Goal: Transaction & Acquisition: Purchase product/service

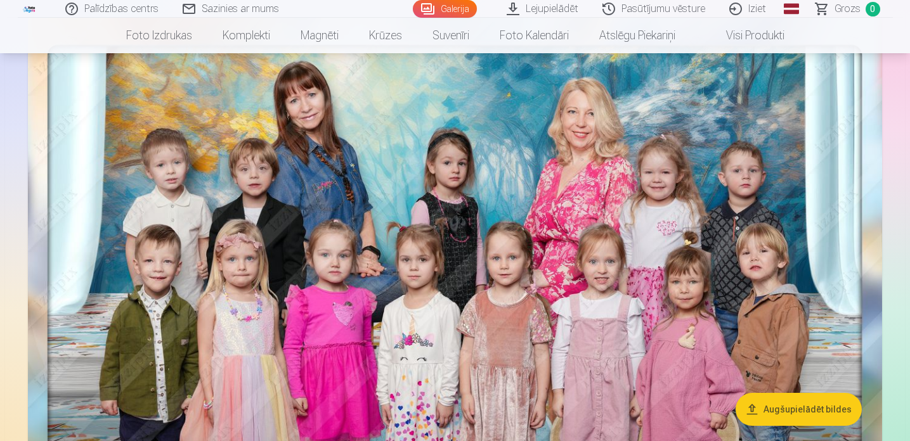
scroll to position [143, 0]
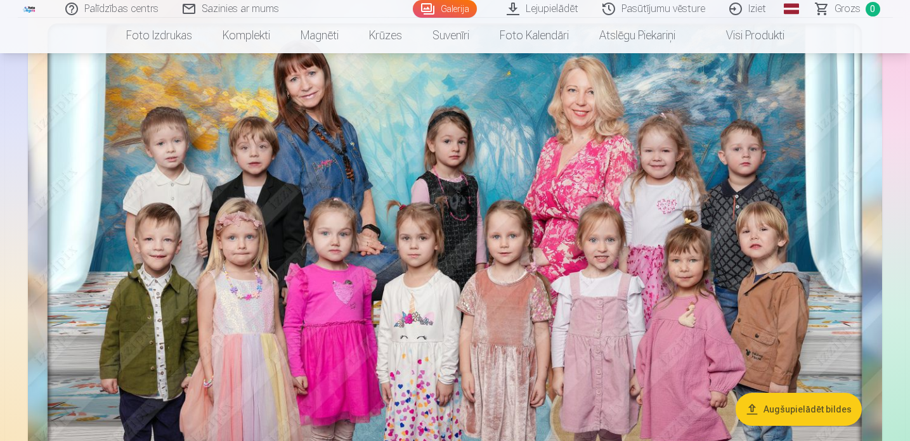
click at [457, 263] on img at bounding box center [455, 290] width 854 height 589
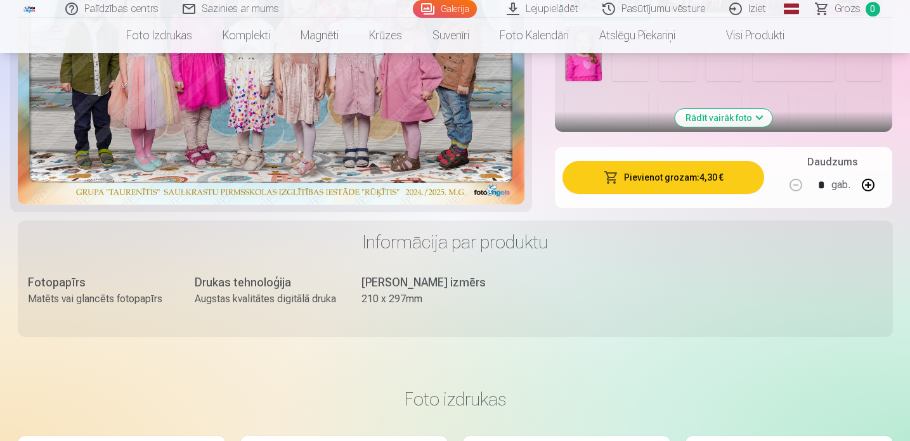
scroll to position [557, 0]
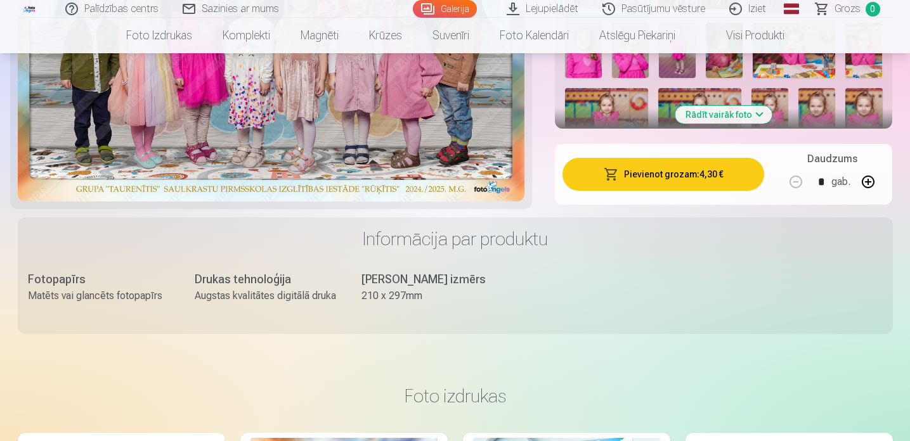
click at [645, 172] on button "Pievienot grozam : 4,30 €" at bounding box center [664, 174] width 202 height 33
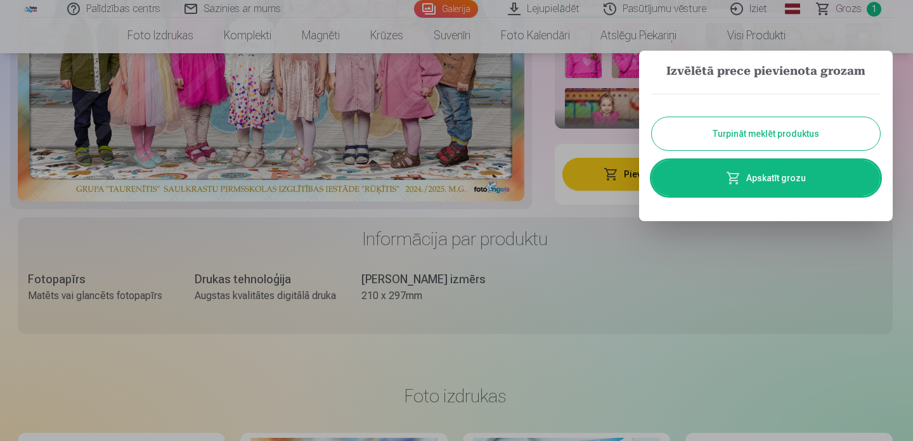
click at [710, 143] on button "Turpināt meklēt produktus" at bounding box center [766, 133] width 228 height 33
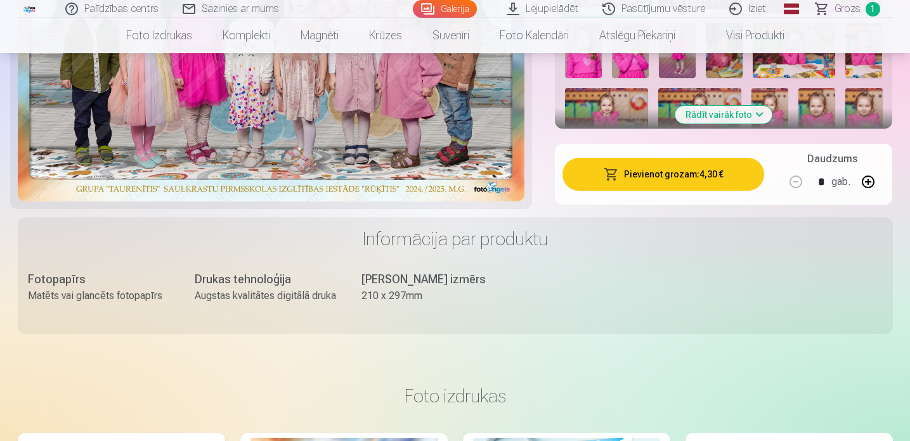
click at [457, 9] on link "Galerija" at bounding box center [445, 9] width 64 height 18
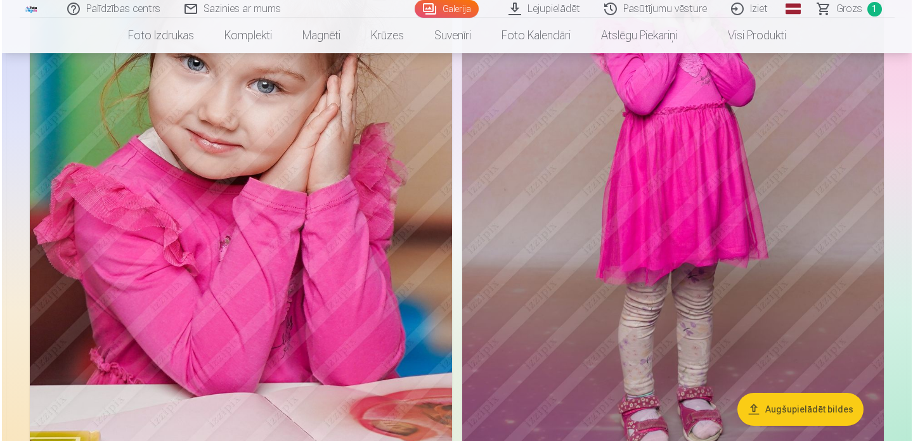
scroll to position [4317, 0]
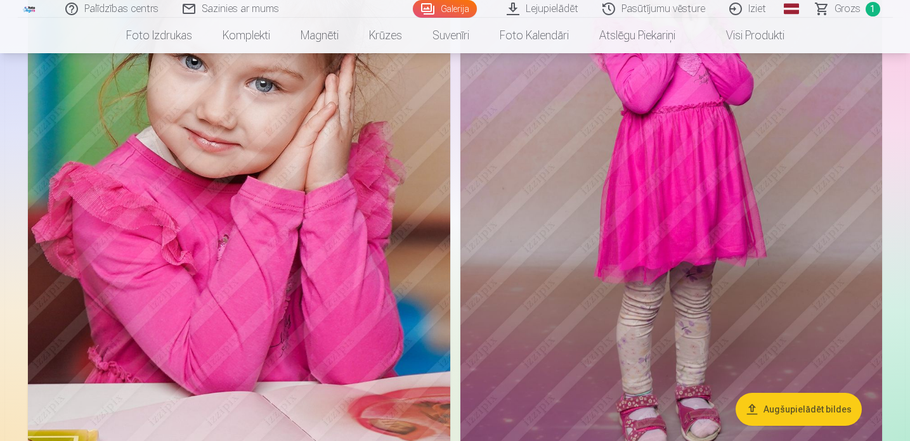
click at [308, 279] on img at bounding box center [239, 180] width 422 height 634
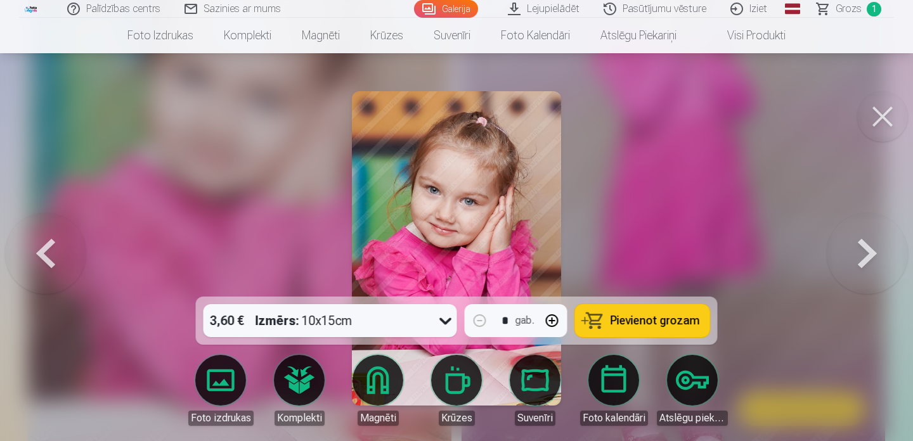
click at [619, 320] on span "Pievienot grozam" at bounding box center [655, 320] width 89 height 11
click at [872, 138] on div "3,60 € Izmērs : 10x15cm * gab. Pievienot grozam Foto izdrukas Komplekti Magnēti…" at bounding box center [457, 389] width 868 height 9143
click at [873, 115] on button at bounding box center [882, 116] width 51 height 51
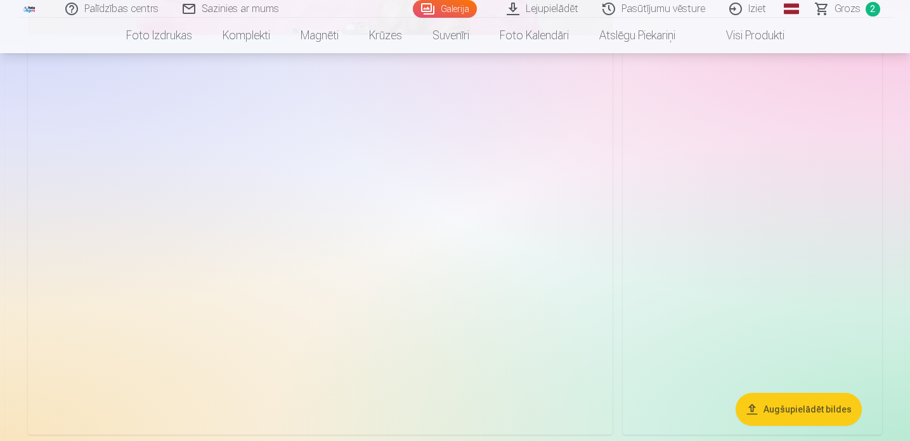
scroll to position [6221, 0]
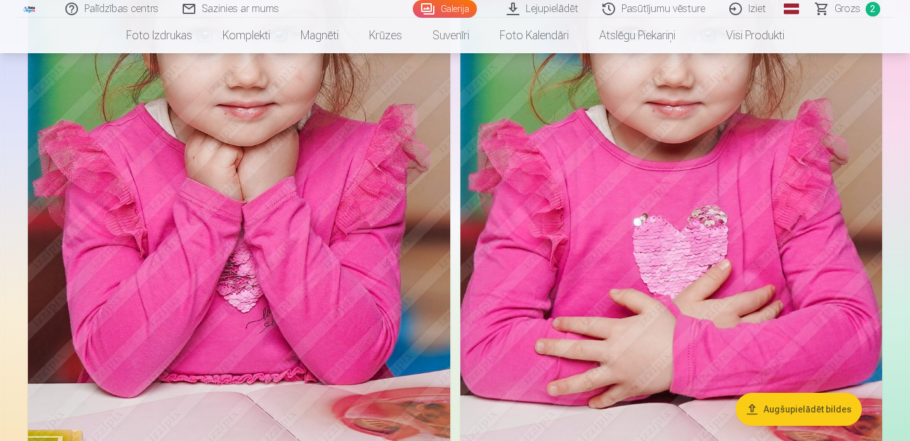
click at [729, 227] on img at bounding box center [671, 138] width 422 height 634
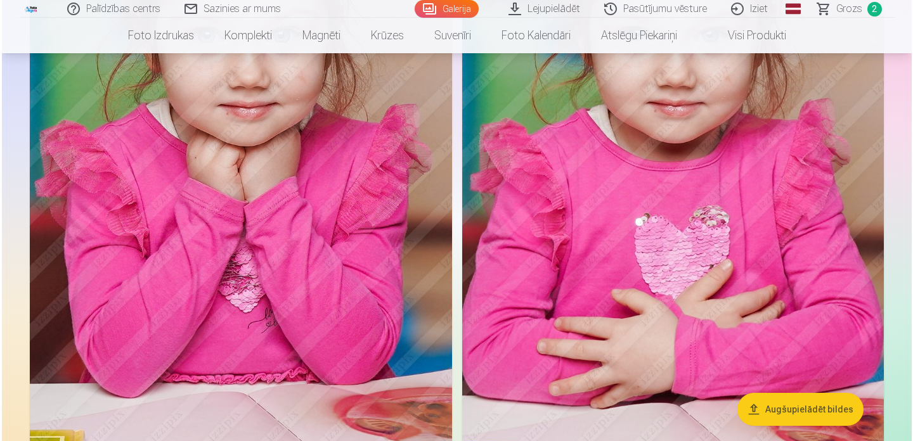
scroll to position [6869, 0]
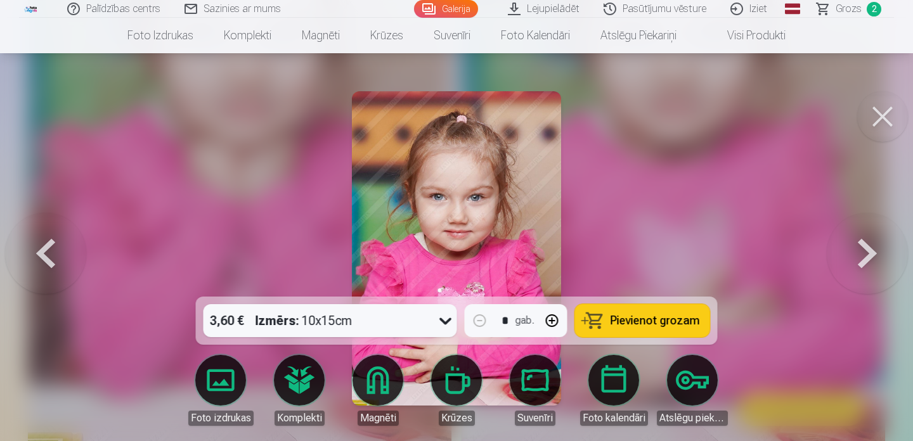
click at [629, 326] on span "Pievienot grozam" at bounding box center [655, 320] width 89 height 11
click at [882, 127] on button at bounding box center [882, 116] width 51 height 51
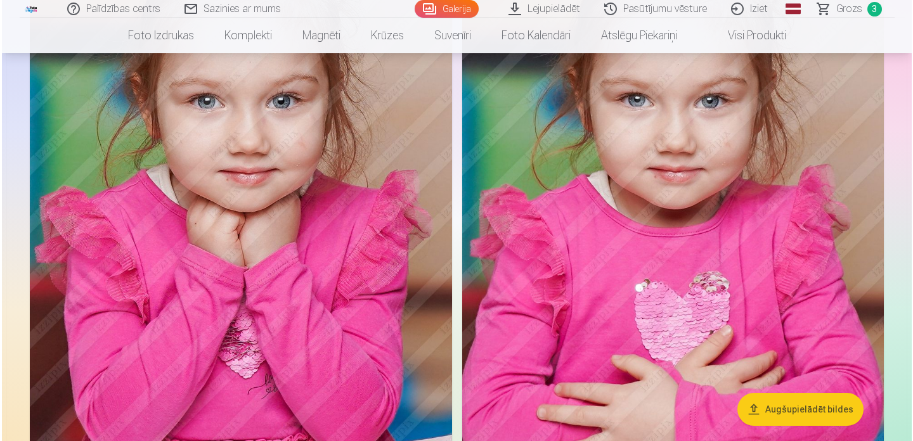
scroll to position [6779, 0]
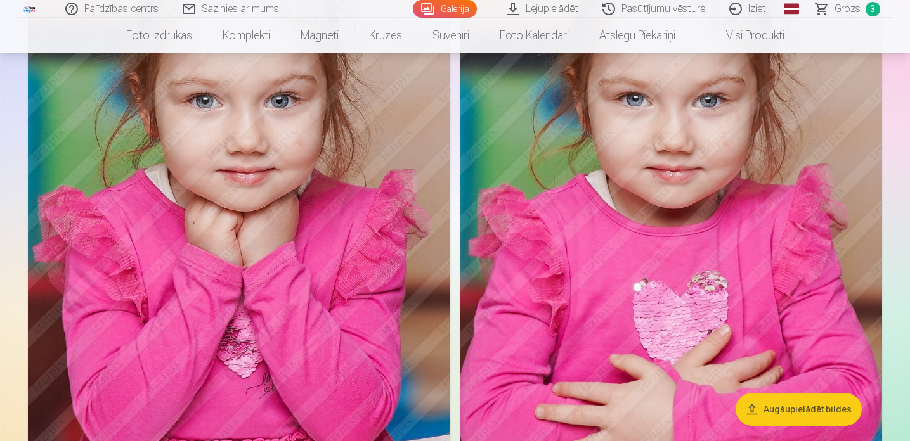
click at [332, 271] on img at bounding box center [239, 203] width 422 height 634
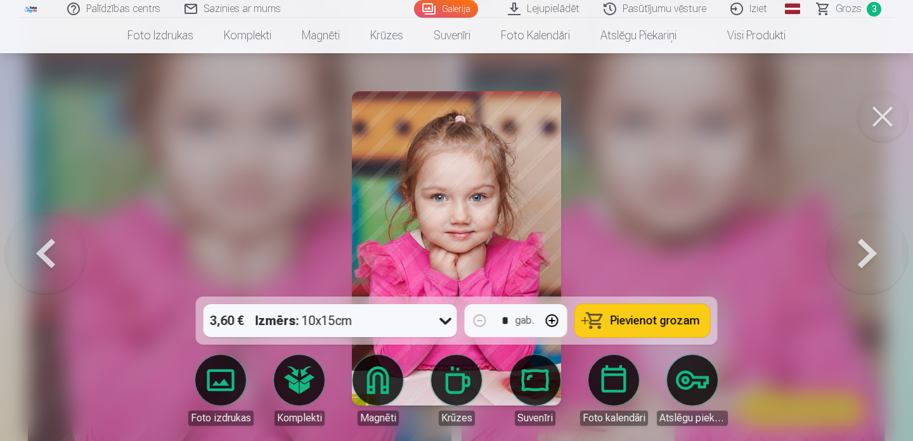
click at [655, 329] on button "Pievienot grozam" at bounding box center [642, 320] width 135 height 33
click at [850, 8] on span "Grozs" at bounding box center [849, 8] width 26 height 15
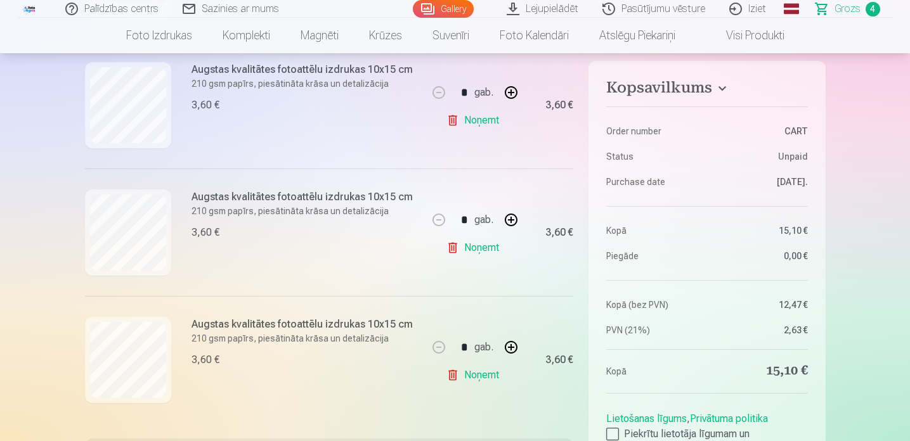
scroll to position [415, 0]
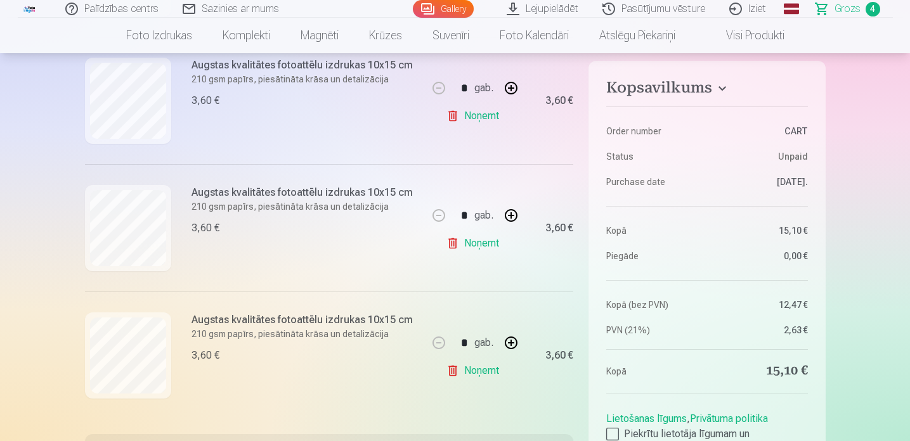
click at [485, 245] on link "Noņemt" at bounding box center [475, 243] width 58 height 25
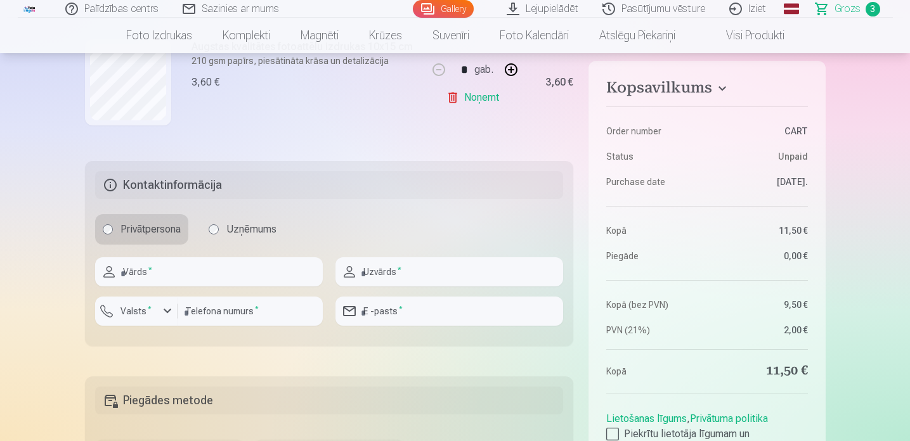
scroll to position [563, 0]
click at [249, 273] on input "text" at bounding box center [209, 270] width 228 height 29
type input "*****"
type input "******"
click at [129, 311] on label "Valsts *" at bounding box center [135, 310] width 41 height 13
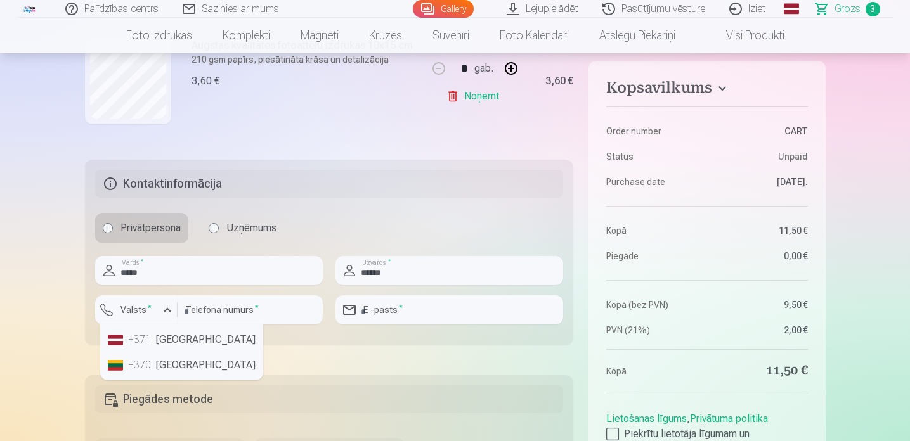
click at [159, 337] on li "+371 [GEOGRAPHIC_DATA]" at bounding box center [182, 339] width 158 height 25
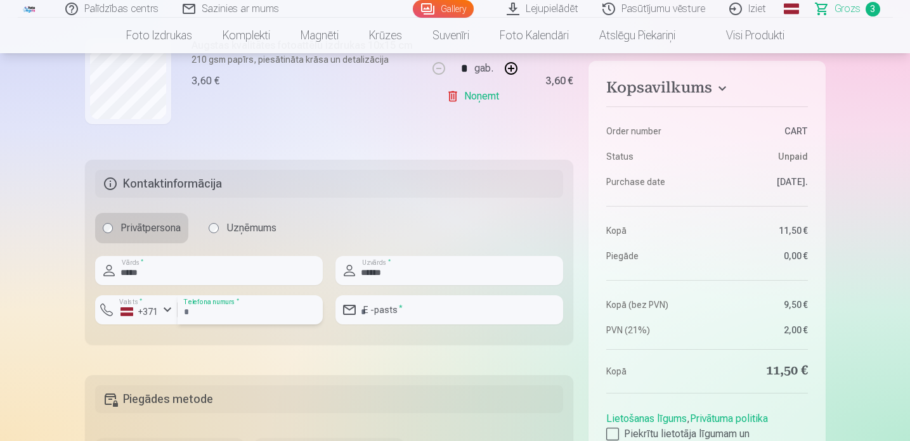
click at [207, 310] on input "number" at bounding box center [250, 310] width 145 height 29
type input "********"
type input "**********"
click at [316, 352] on div "Kopsavilkums Order number CART Status Unpaid Purchase date [DATE]. Kopā 11,50 €…" at bounding box center [455, 93] width 741 height 973
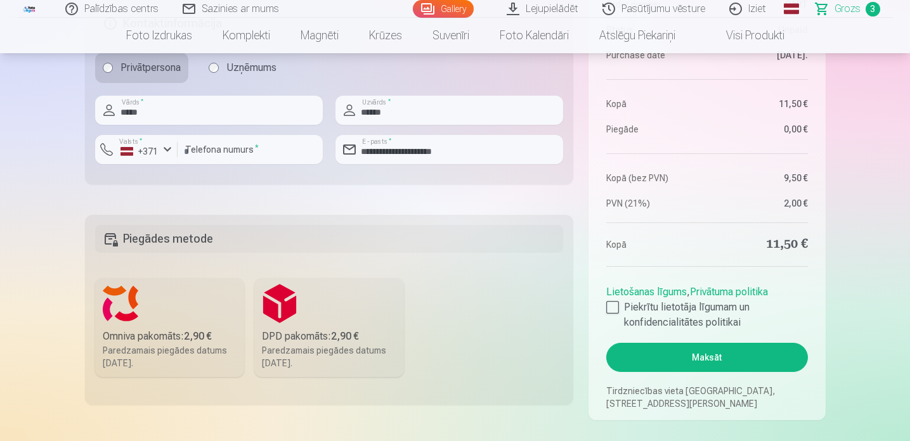
scroll to position [724, 0]
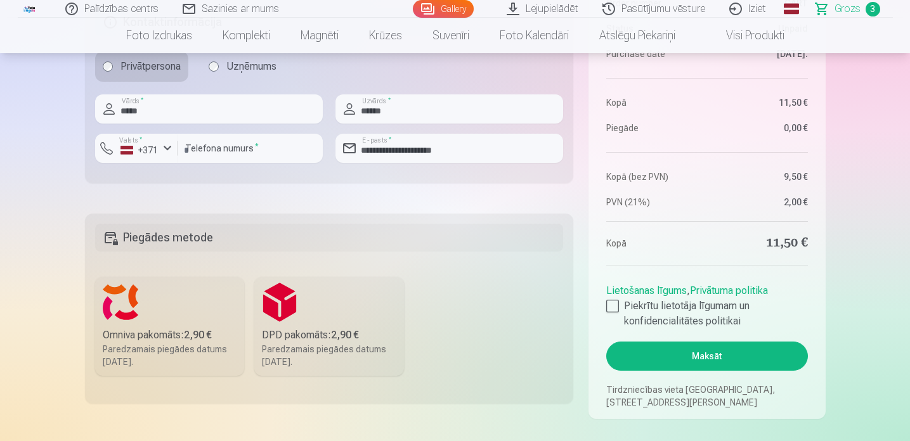
click at [153, 320] on label "Omniva pakomāts : 2,90 € Paredzamais piegādes datums [DATE]." at bounding box center [170, 326] width 150 height 99
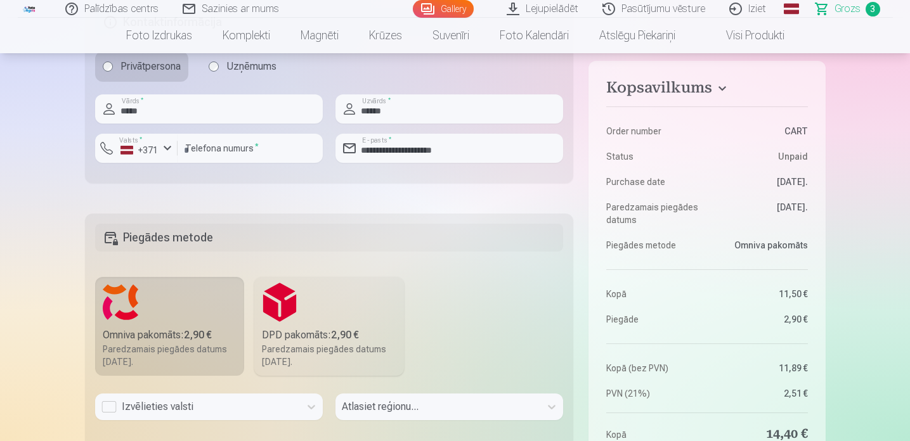
click at [205, 408] on div "Izvēlieties valsti" at bounding box center [209, 407] width 228 height 27
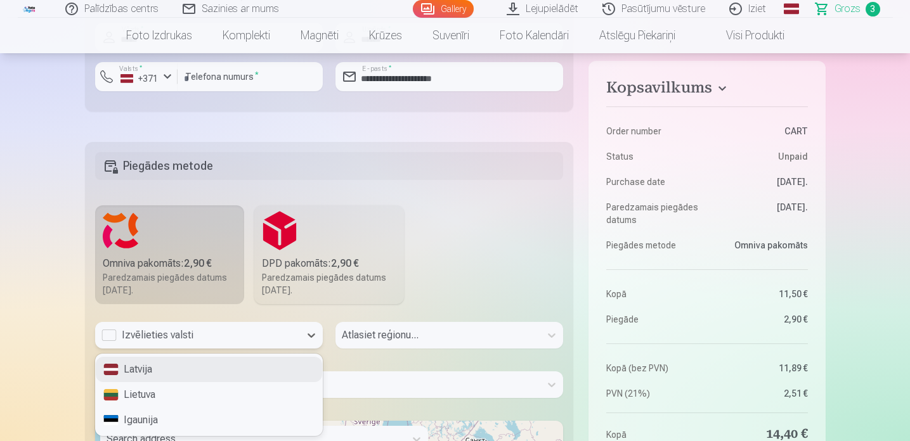
click at [195, 372] on div "Latvija" at bounding box center [209, 369] width 226 height 25
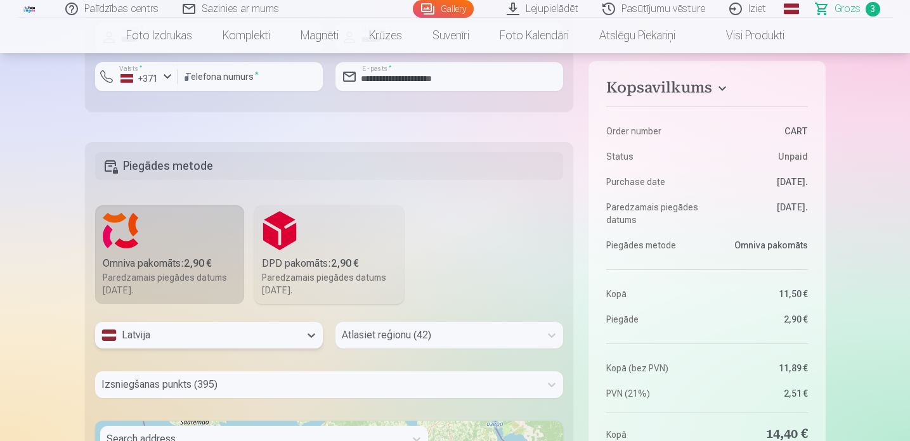
scroll to position [905, 0]
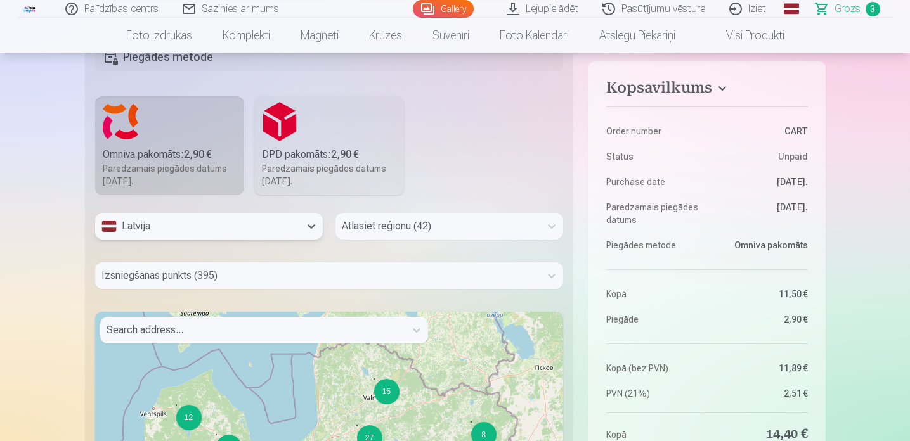
click at [355, 240] on div "Atlasiet reģionu (42)" at bounding box center [449, 226] width 228 height 27
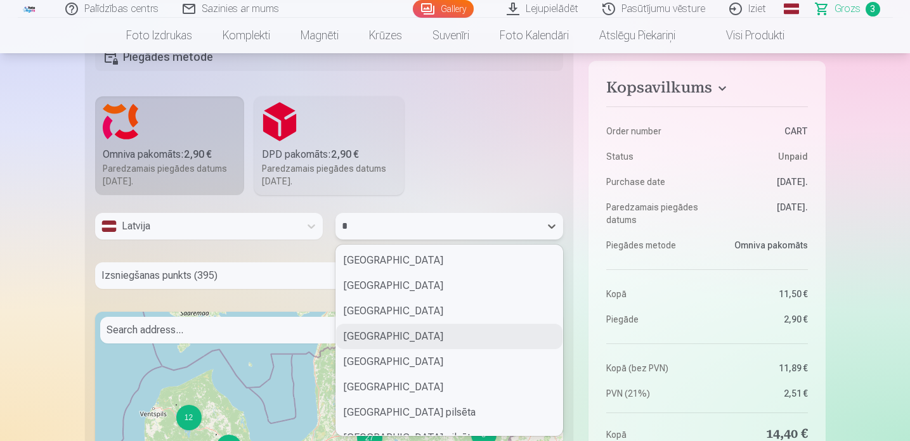
type input "**"
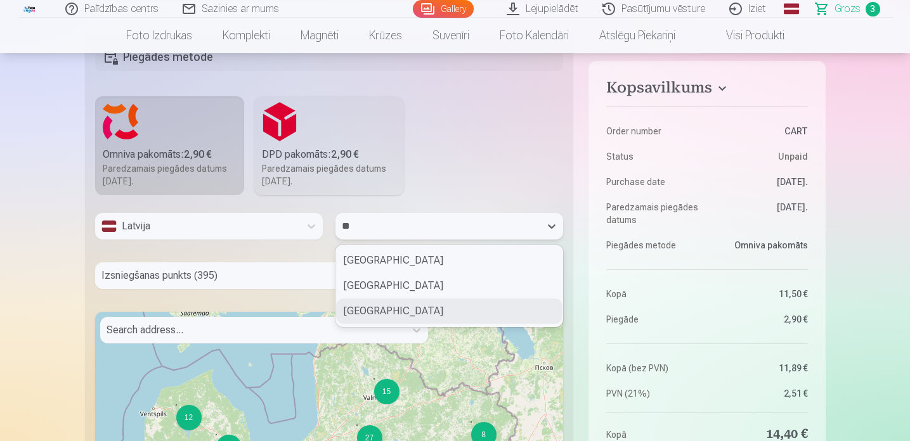
click at [379, 308] on div "[GEOGRAPHIC_DATA]" at bounding box center [449, 311] width 226 height 25
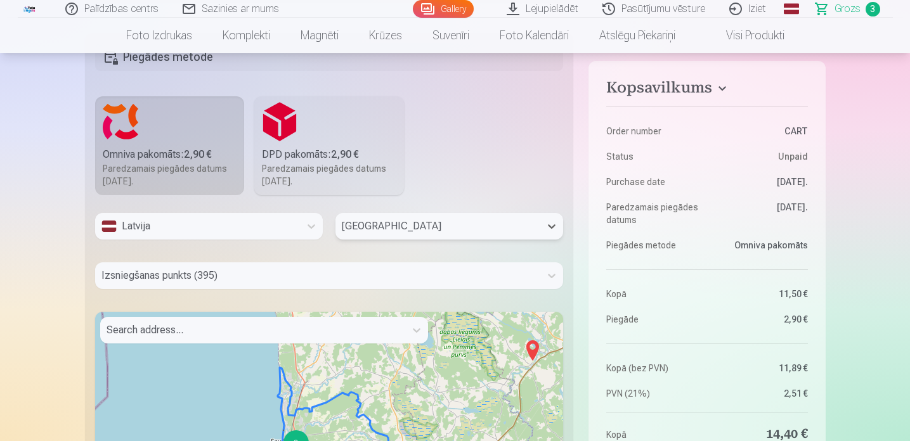
click at [228, 278] on div "Izsniegšanas punkts (395)" at bounding box center [329, 276] width 469 height 27
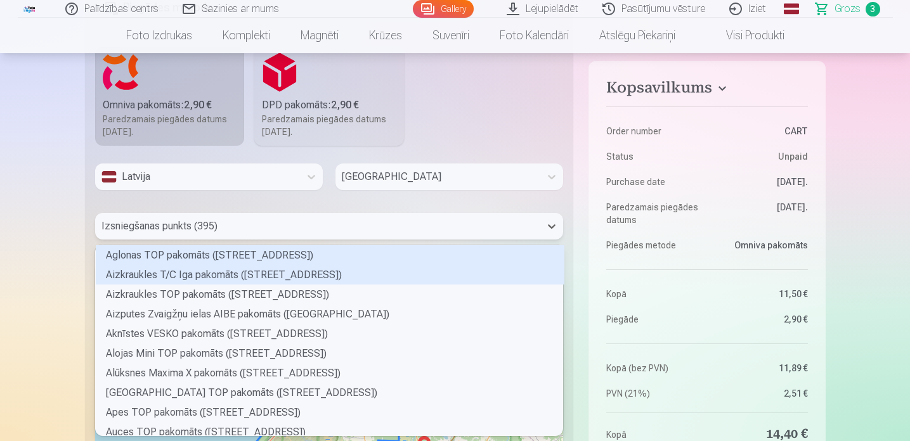
scroll to position [187, 464]
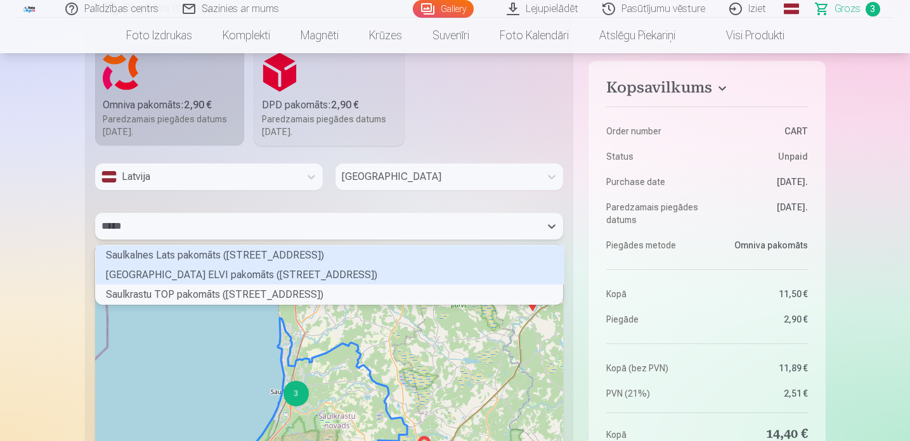
type input "******"
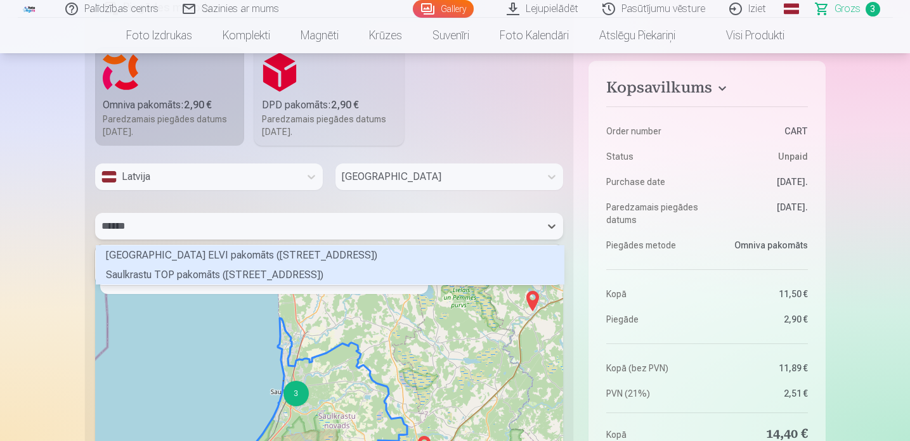
scroll to position [36, 464]
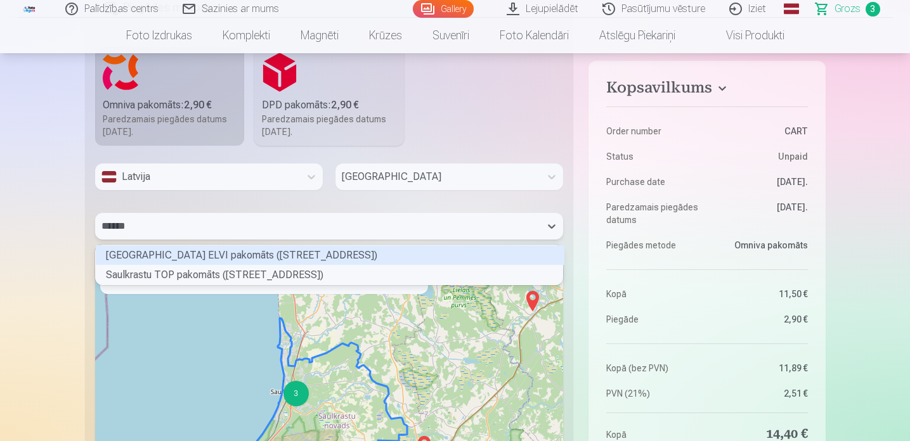
click at [195, 252] on div "[GEOGRAPHIC_DATA] ELVI pakomāts ([STREET_ADDRESS])" at bounding box center [330, 255] width 469 height 20
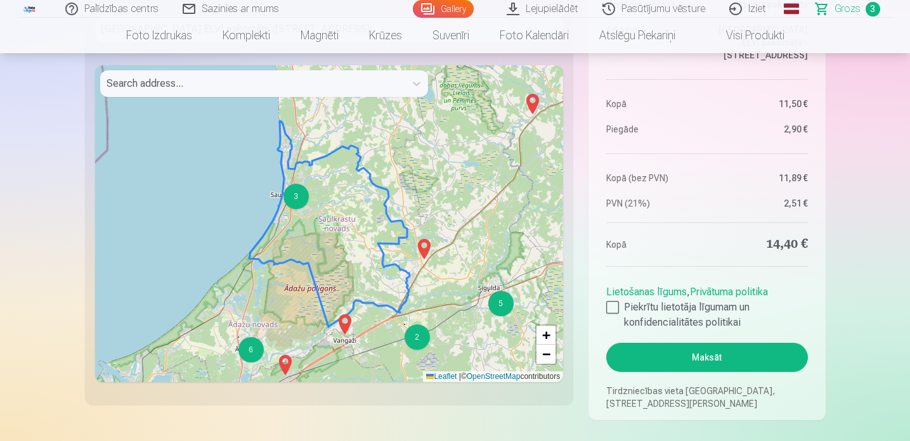
scroll to position [1162, 0]
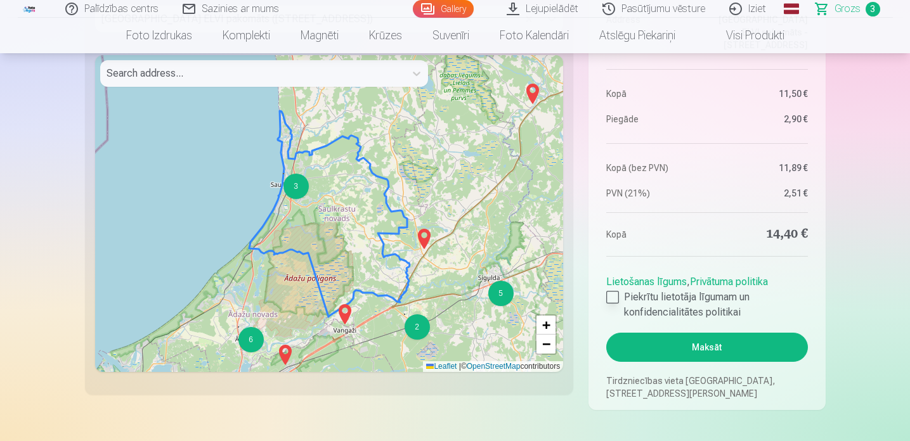
click at [616, 299] on div at bounding box center [612, 297] width 13 height 13
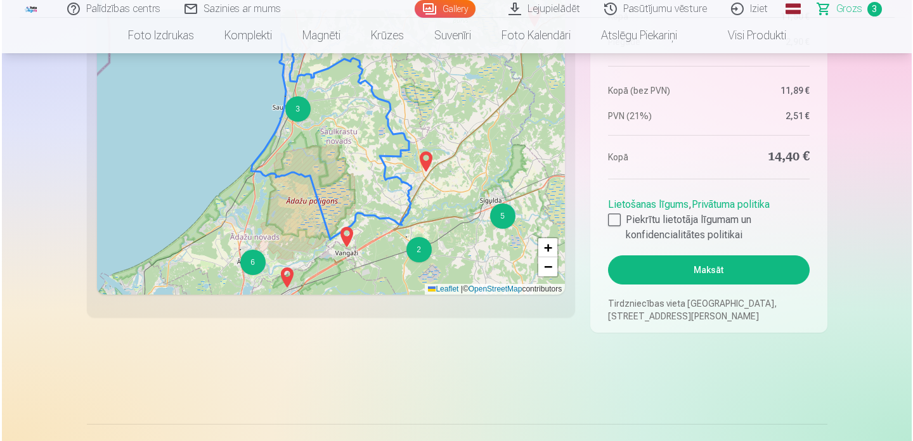
scroll to position [1231, 0]
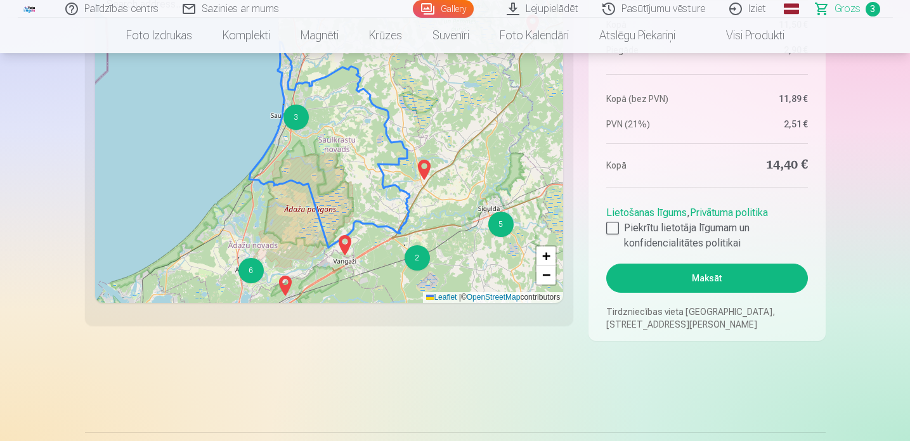
click at [656, 276] on button "Maksāt" at bounding box center [706, 278] width 201 height 29
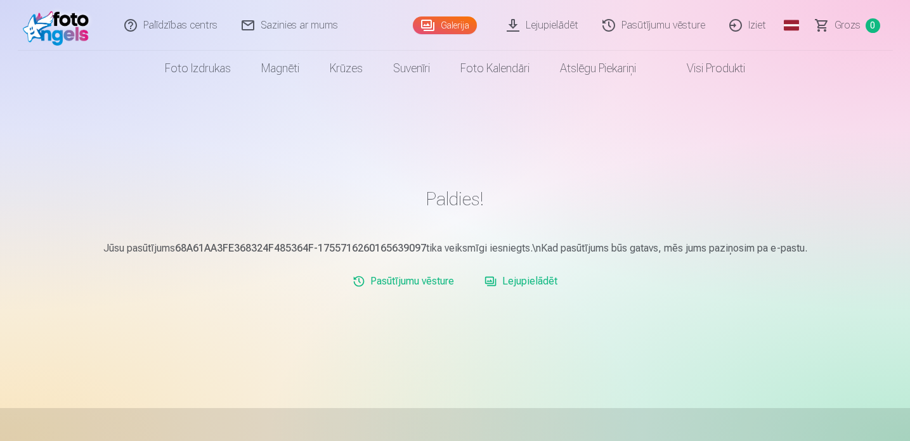
click at [706, 69] on link "Visi produkti" at bounding box center [705, 69] width 109 height 36
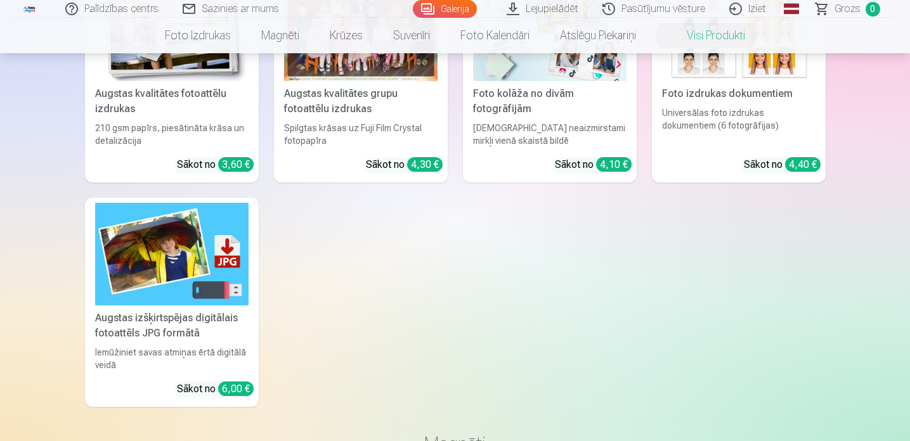
scroll to position [202, 0]
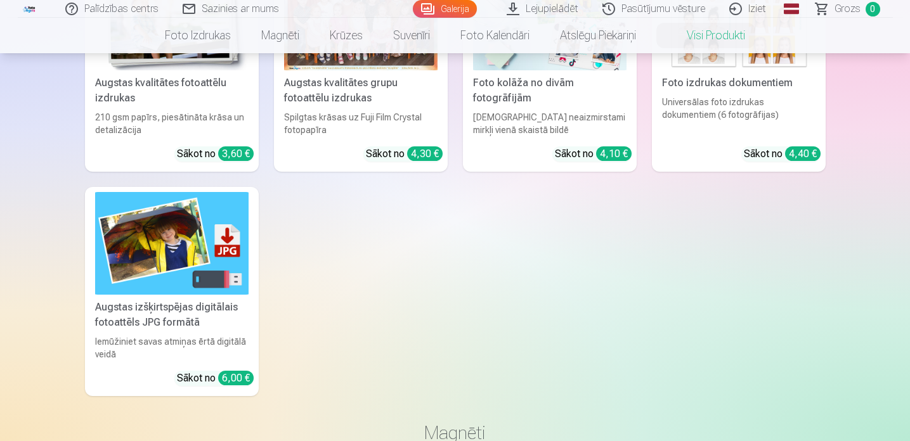
click at [218, 242] on img at bounding box center [171, 243] width 153 height 102
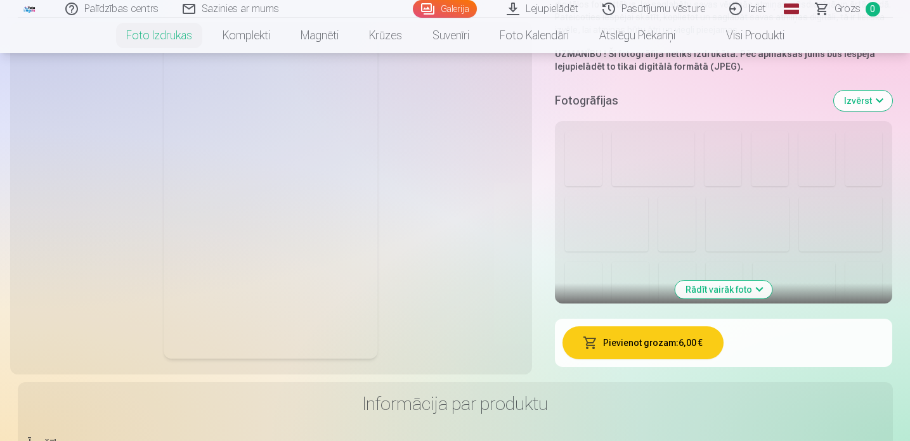
scroll to position [257, 0]
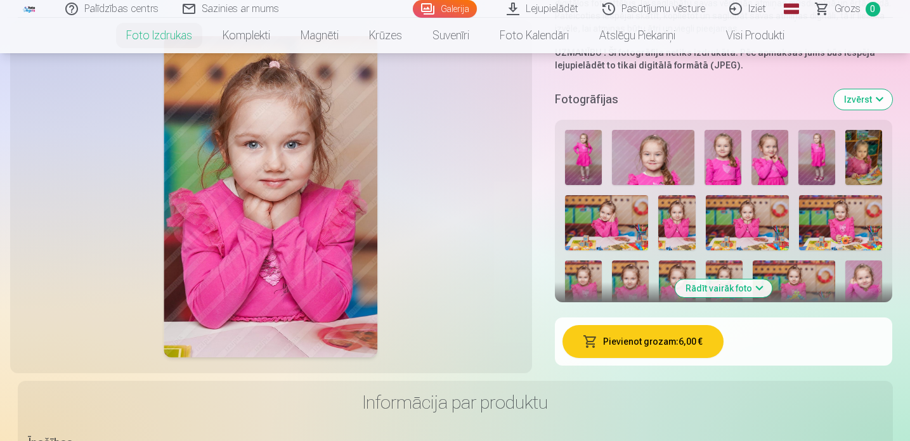
click at [583, 160] on img at bounding box center [583, 157] width 37 height 55
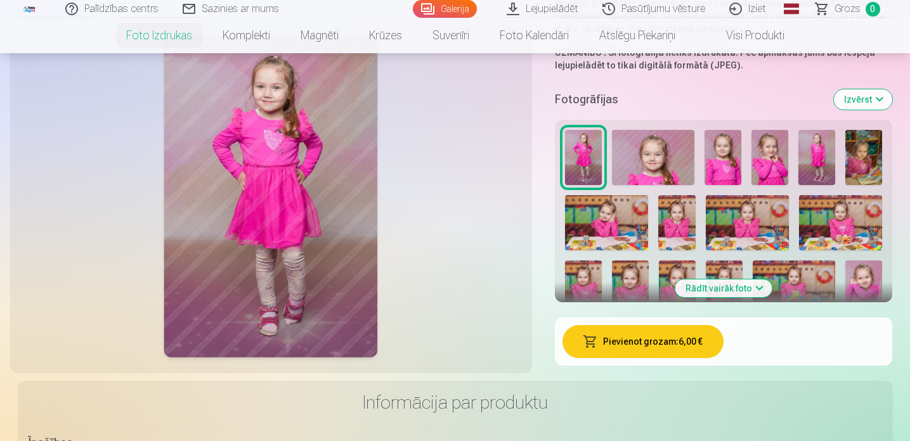
click at [638, 167] on img at bounding box center [653, 157] width 83 height 55
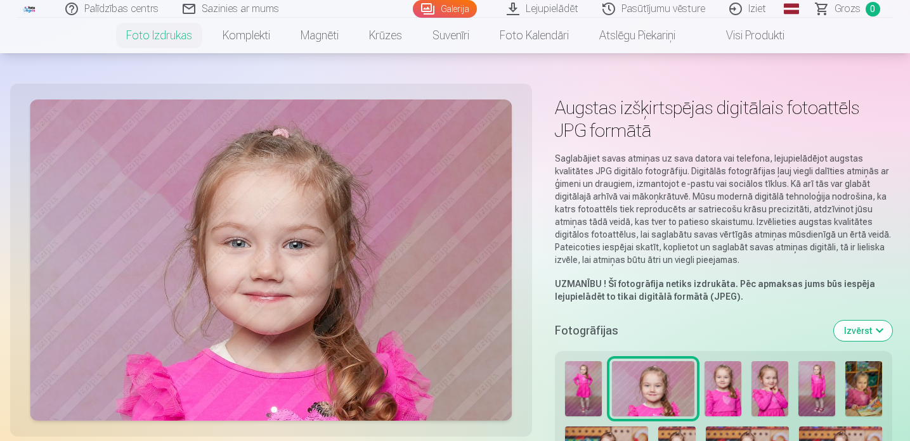
scroll to position [0, 0]
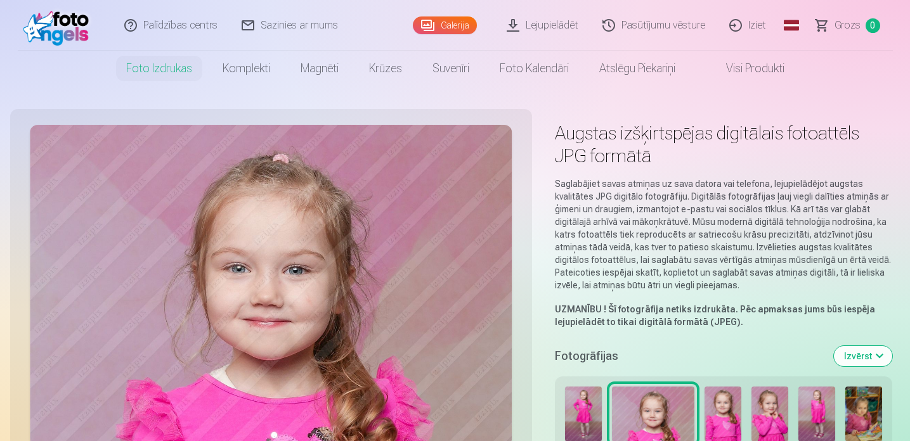
click at [552, 25] on link "Lejupielādēt" at bounding box center [543, 25] width 96 height 51
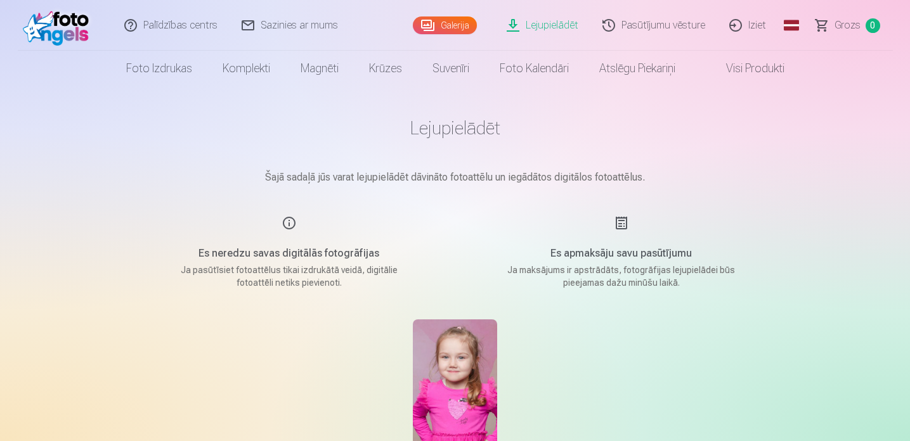
click at [667, 27] on link "Pasūtījumu vēsture" at bounding box center [654, 25] width 127 height 51
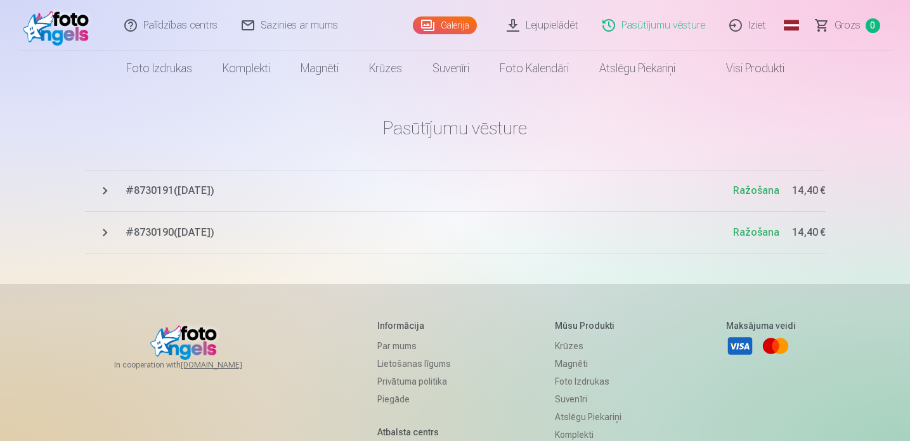
click at [103, 192] on button "# 8730191 ( 20.08.2025 ) Ražošana 14,40 €" at bounding box center [455, 191] width 741 height 42
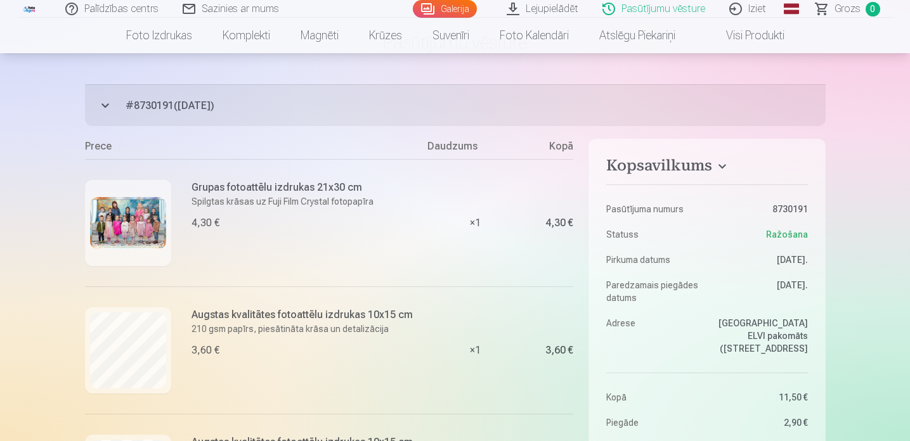
scroll to position [84, 0]
click at [106, 104] on button "# 8730191 ( 20.08.2025 ) Ražošana 14,40 €" at bounding box center [455, 107] width 741 height 42
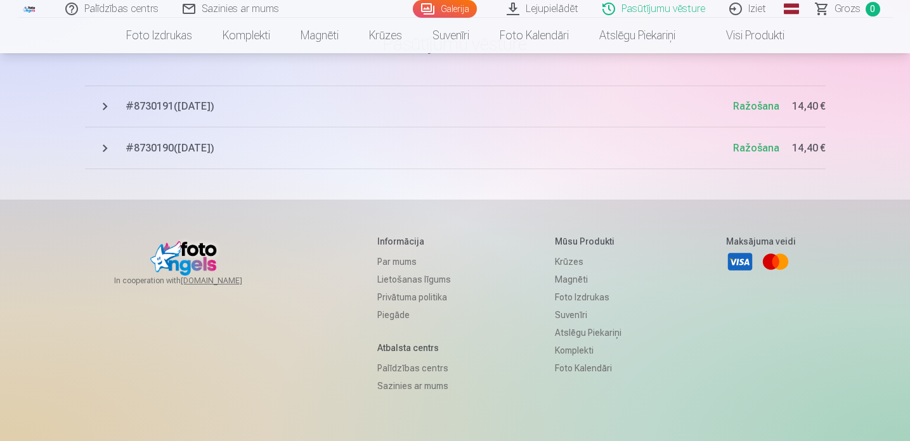
click at [103, 146] on button "# 8730190 ( 20.08.2025 ) Ražošana 14,40 €" at bounding box center [455, 148] width 741 height 42
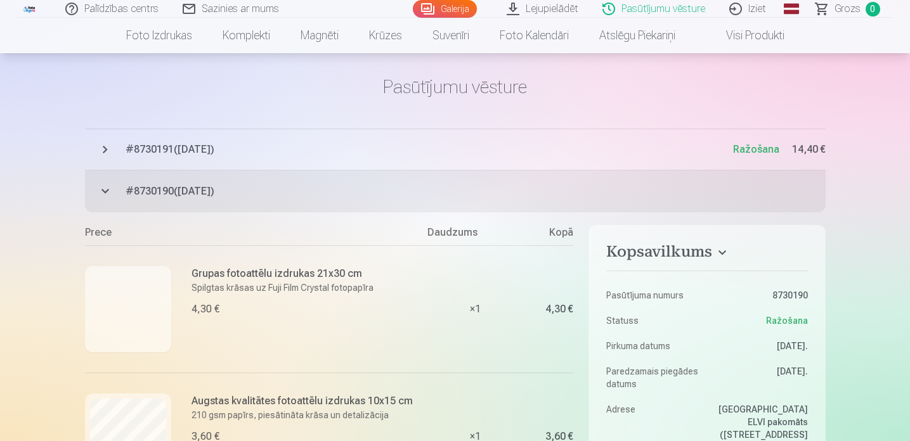
scroll to position [0, 0]
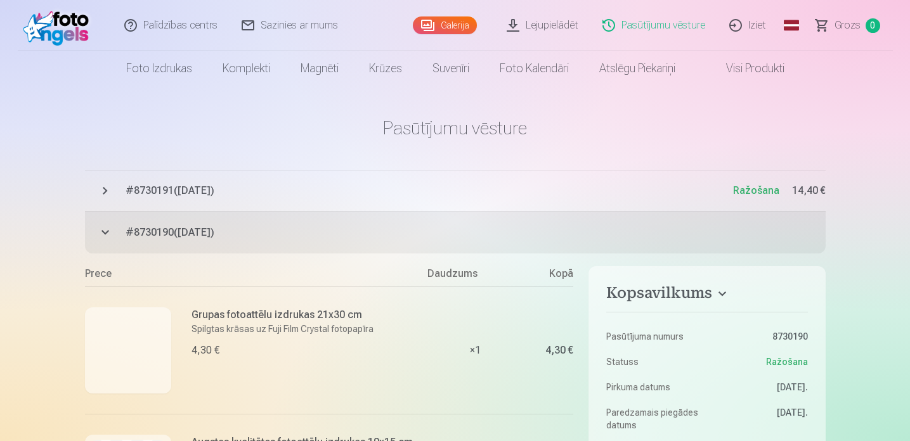
click at [110, 193] on button "# 8730191 ( 20.08.2025 ) Ražošana 14,40 €" at bounding box center [455, 191] width 741 height 42
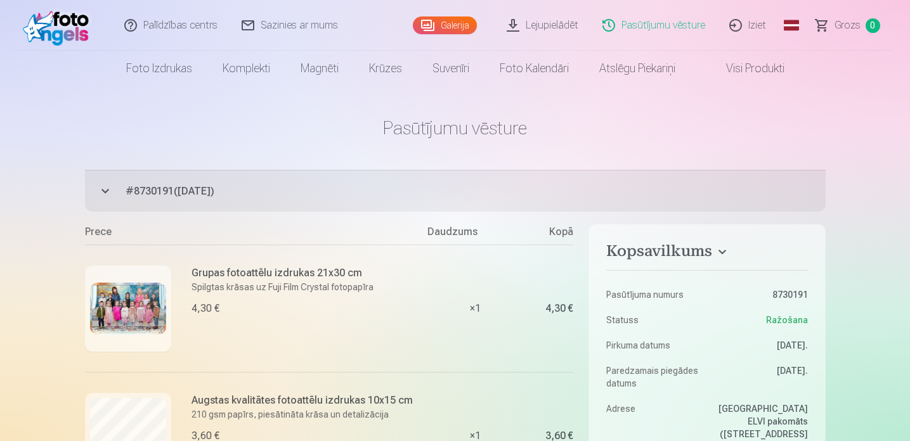
click at [107, 194] on button "# 8730191 ( 20.08.2025 ) Ražošana 14,40 €" at bounding box center [455, 191] width 741 height 42
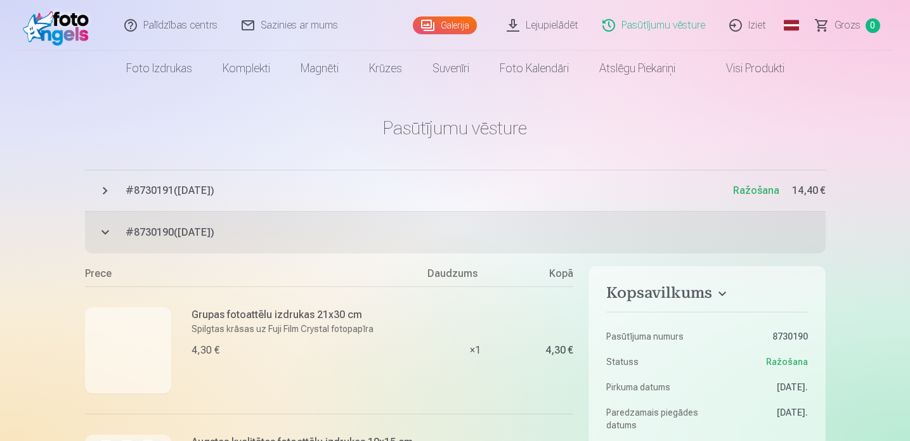
click at [101, 235] on button "# 8730190 ( 20.08.2025 ) Ražošana 14,40 €" at bounding box center [455, 233] width 741 height 42
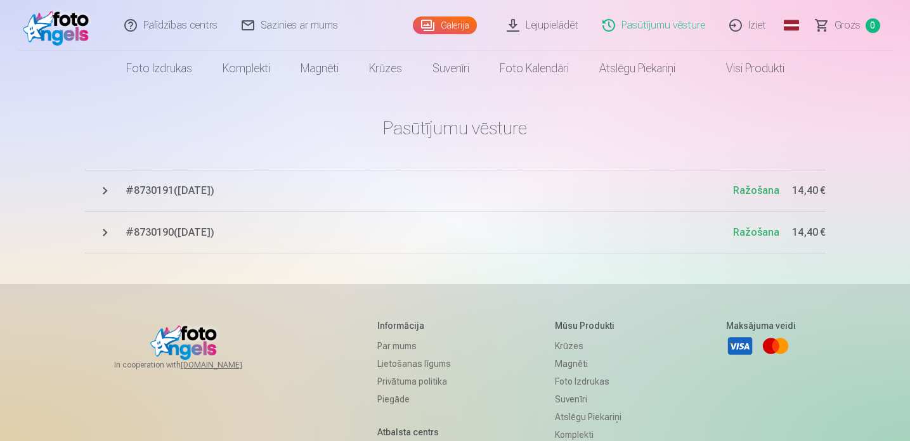
click at [101, 235] on button "# 8730190 ( 20.08.2025 ) Ražošana 14,40 €" at bounding box center [455, 233] width 741 height 42
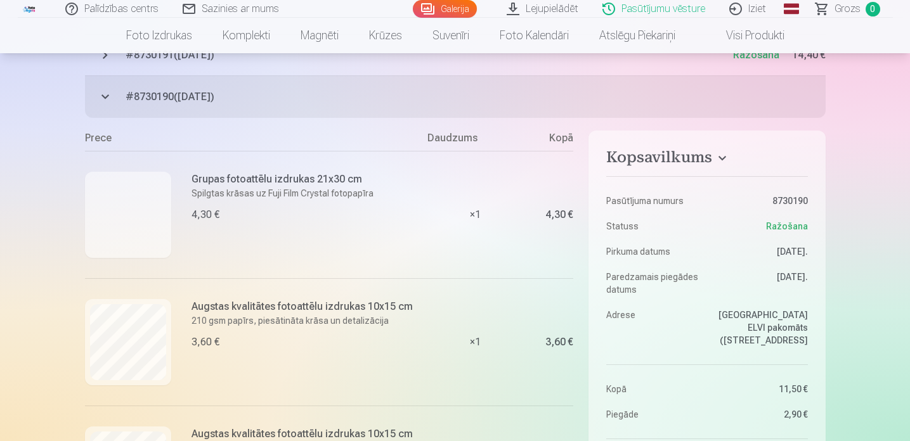
scroll to position [126, 0]
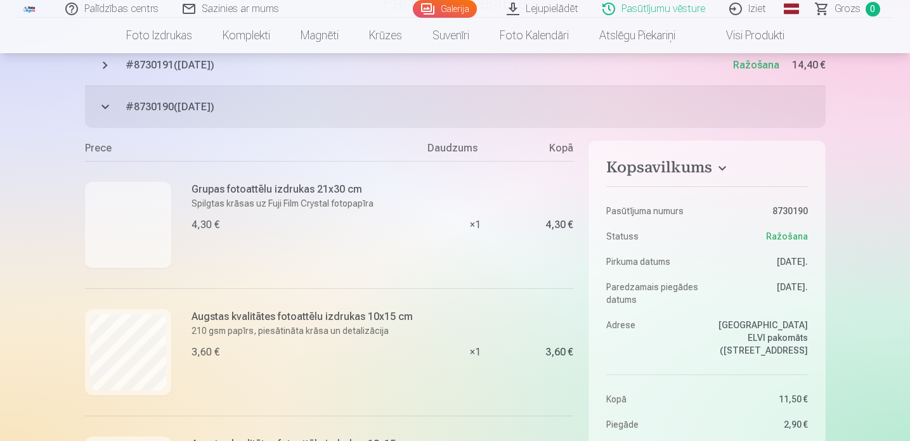
click at [116, 234] on div at bounding box center [128, 225] width 86 height 86
click at [145, 209] on div at bounding box center [128, 225] width 86 height 86
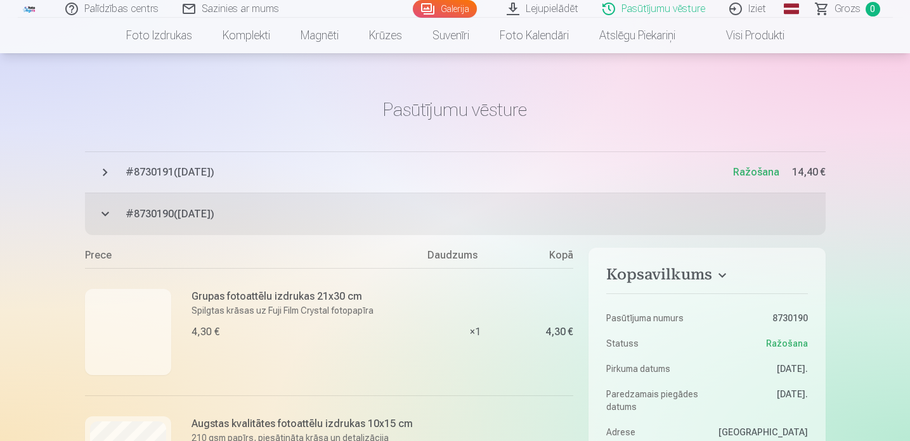
scroll to position [0, 0]
